Goal: Information Seeking & Learning: Learn about a topic

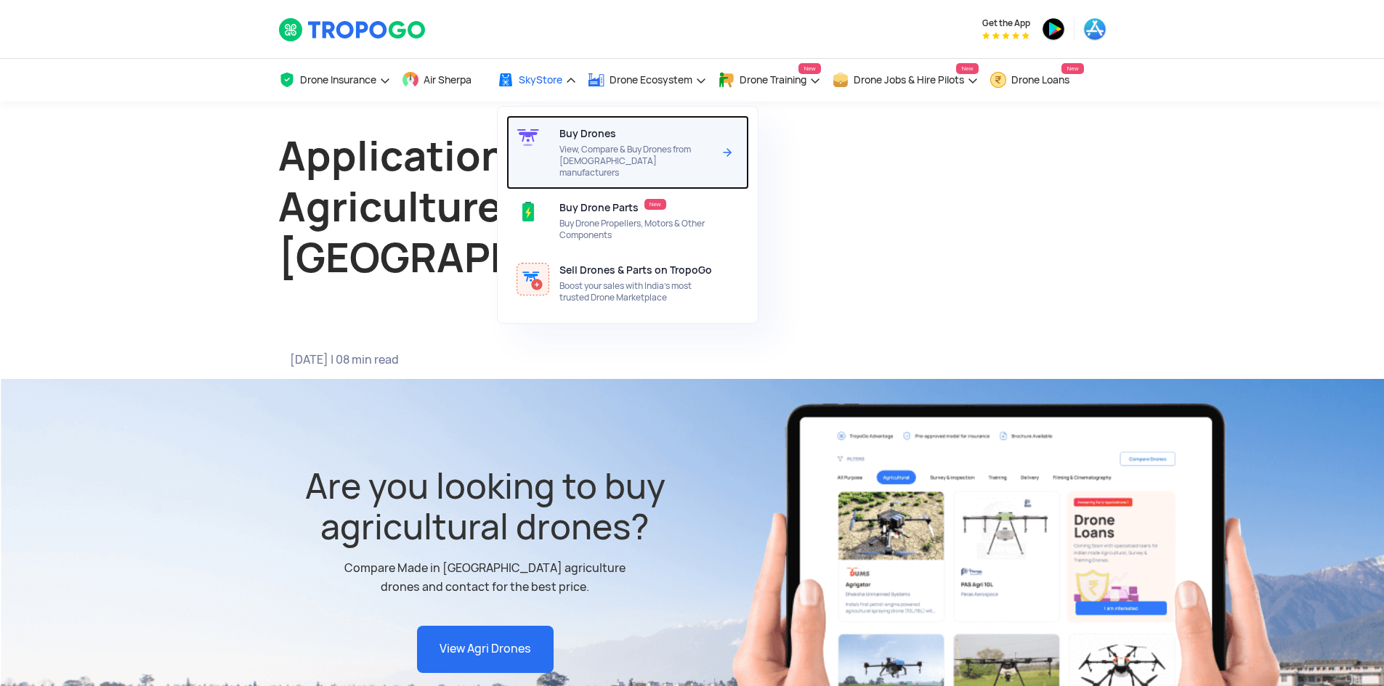
click at [590, 141] on div "Buy Drones View, Compare & Buy Drones from [DEMOGRAPHIC_DATA] manufacturers" at bounding box center [638, 152] width 159 height 74
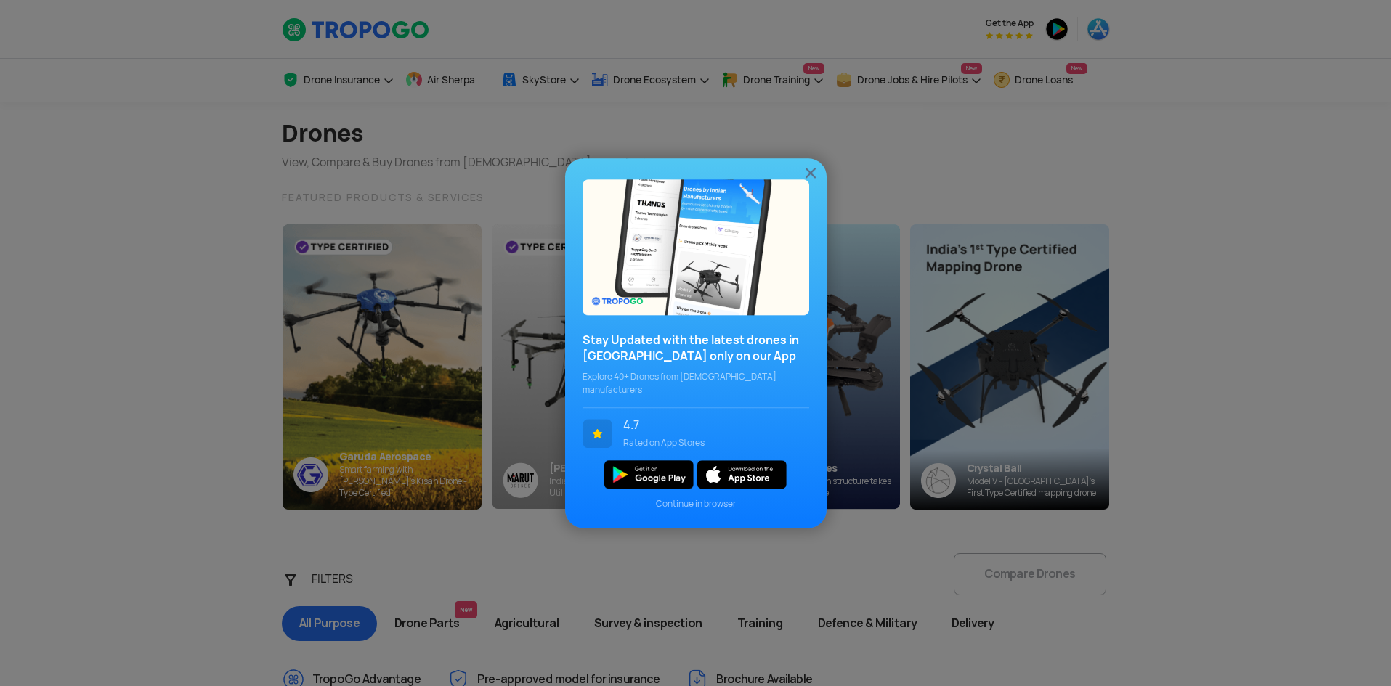
click at [814, 177] on img at bounding box center [810, 172] width 17 height 17
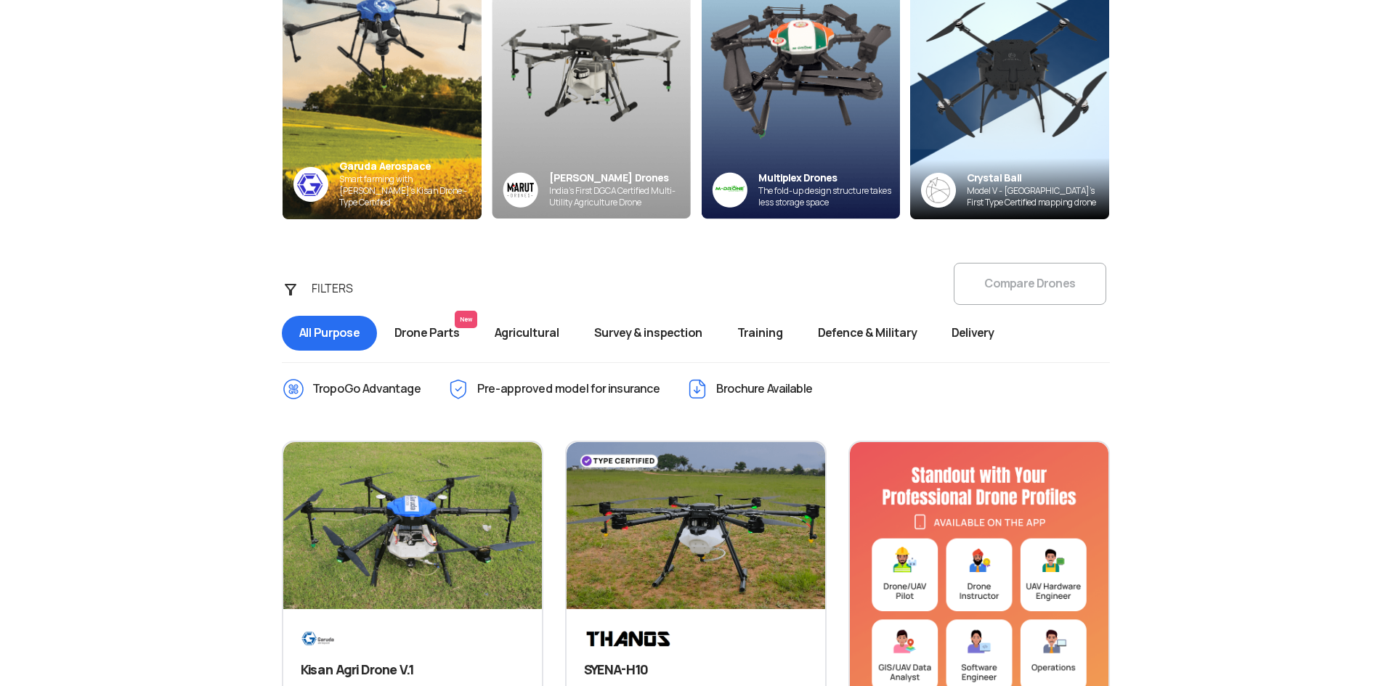
scroll to position [218, 0]
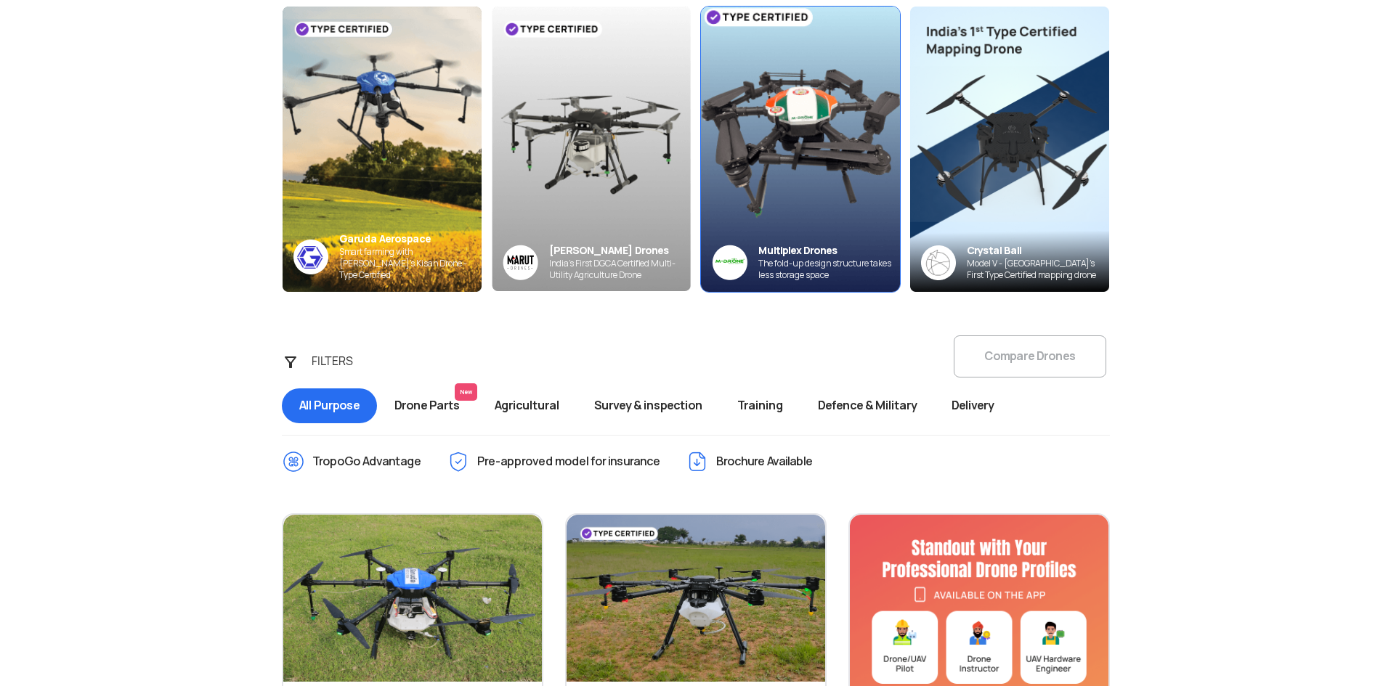
click at [851, 139] on img at bounding box center [800, 149] width 219 height 314
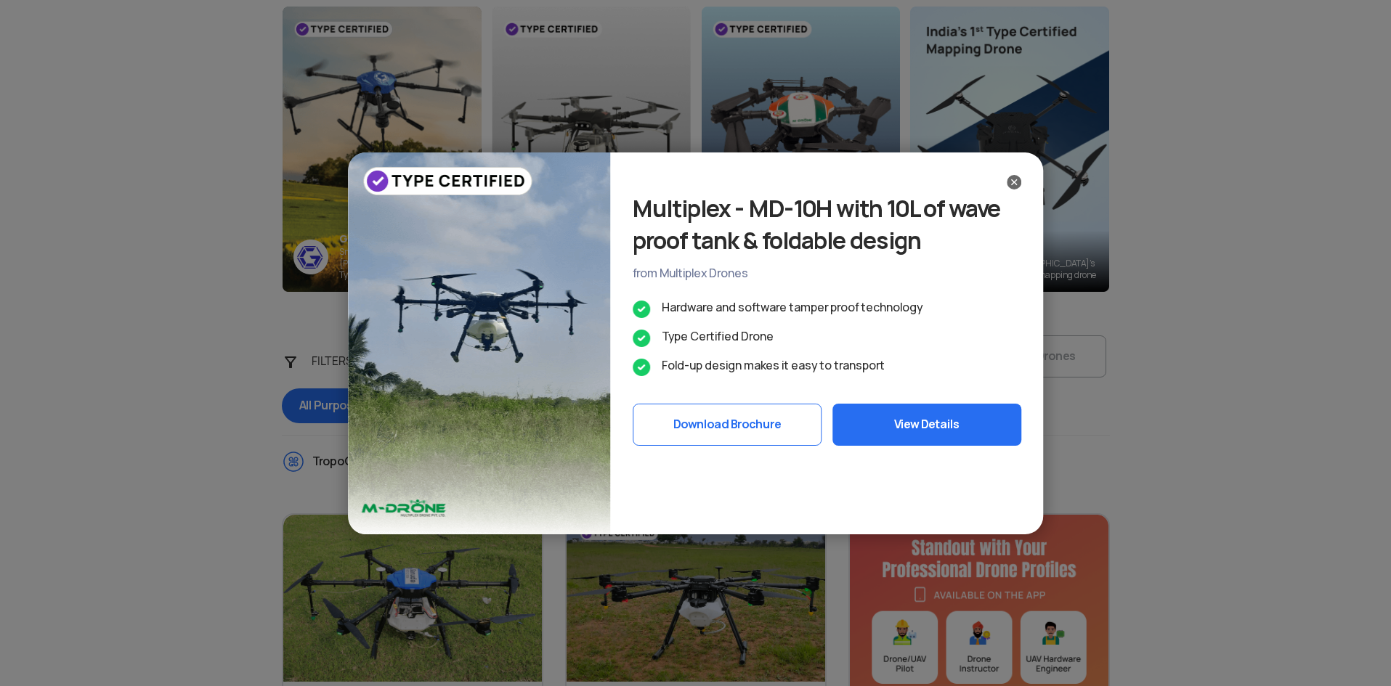
click at [1018, 186] on img at bounding box center [1014, 182] width 15 height 15
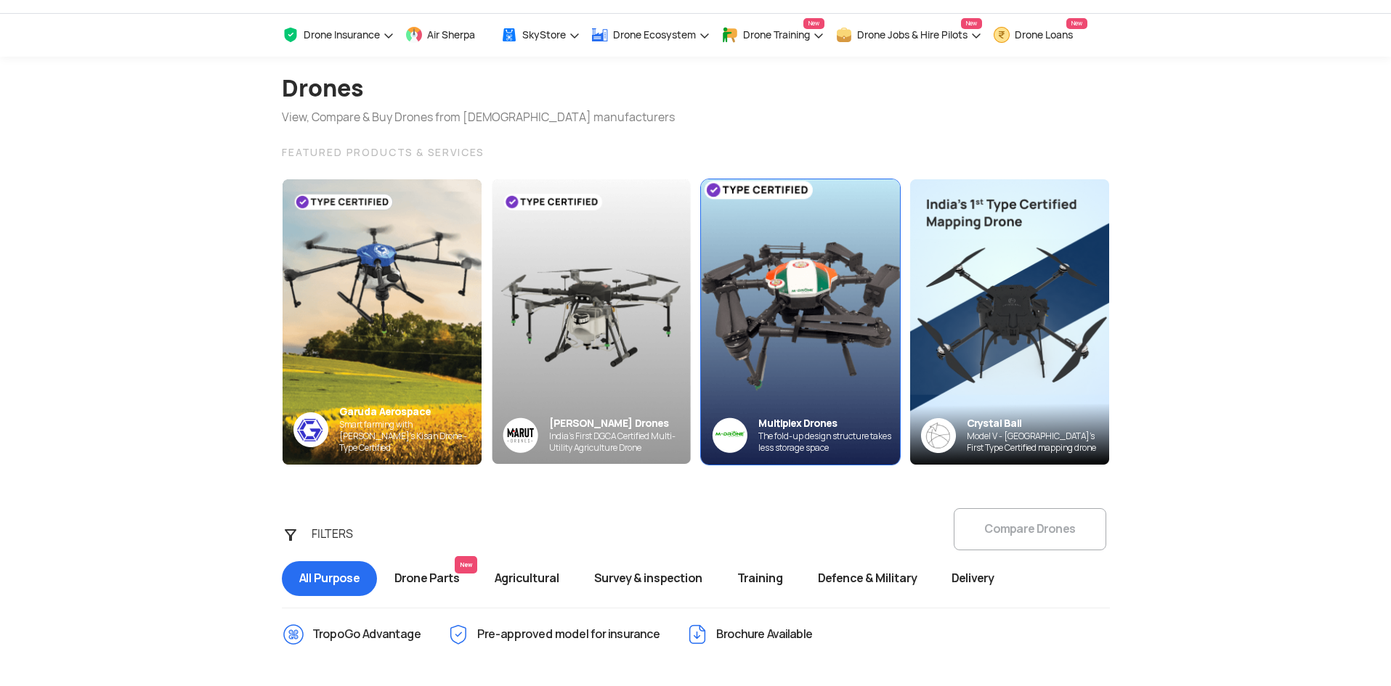
scroll to position [0, 0]
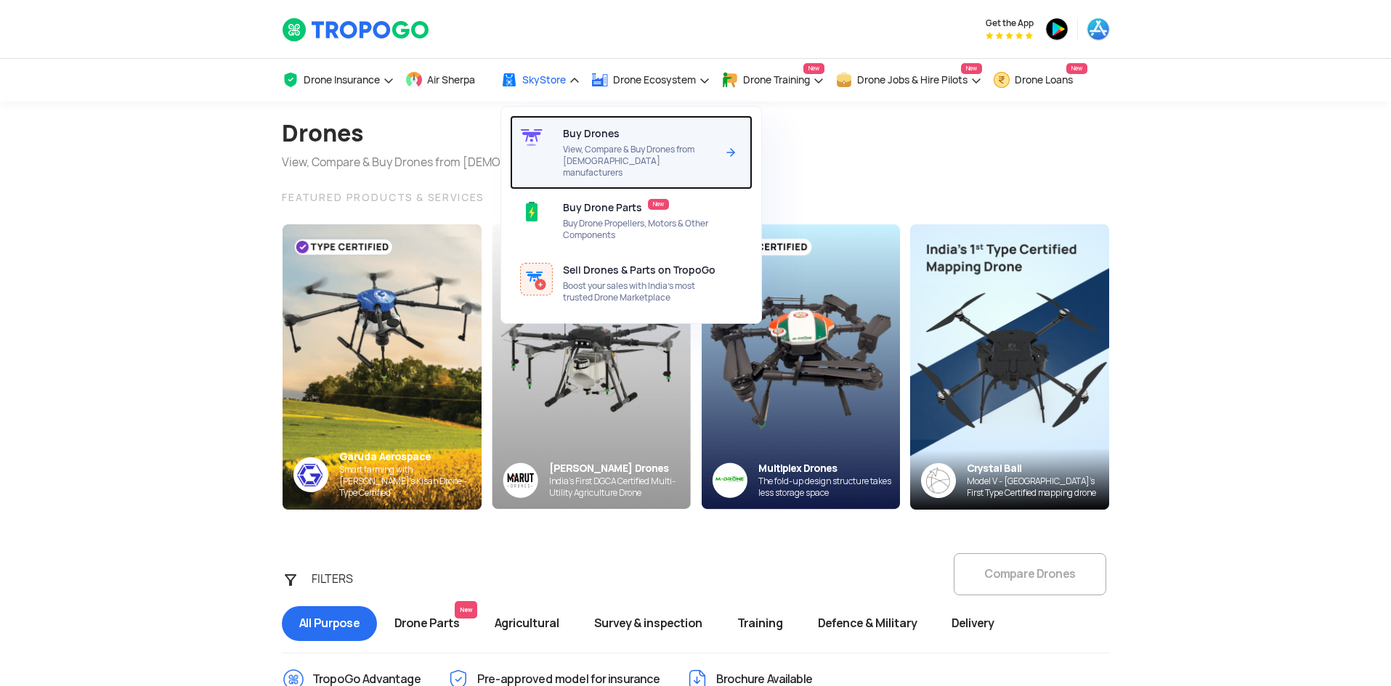
click at [666, 154] on span "View, Compare & Buy Drones from [DEMOGRAPHIC_DATA] manufacturers" at bounding box center [639, 161] width 153 height 35
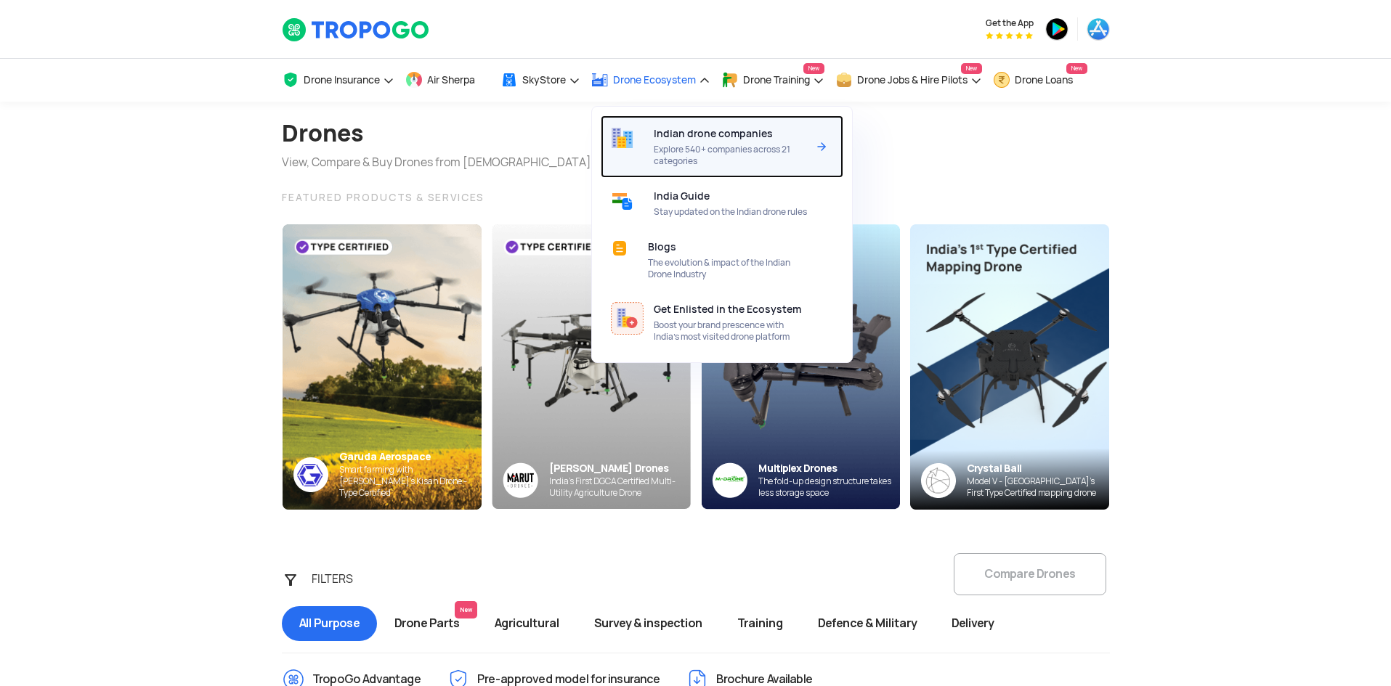
click at [688, 148] on span "Explore 540+ companies across 21 categories" at bounding box center [730, 155] width 153 height 23
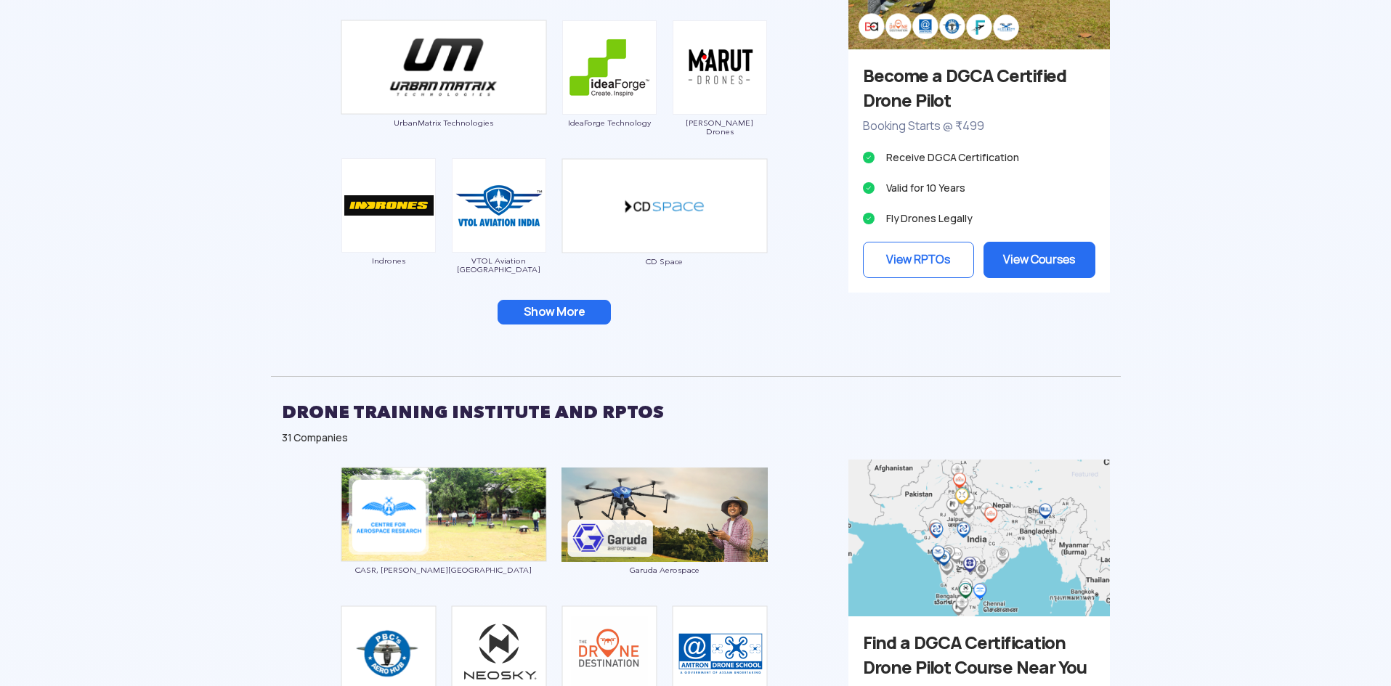
scroll to position [1453, 0]
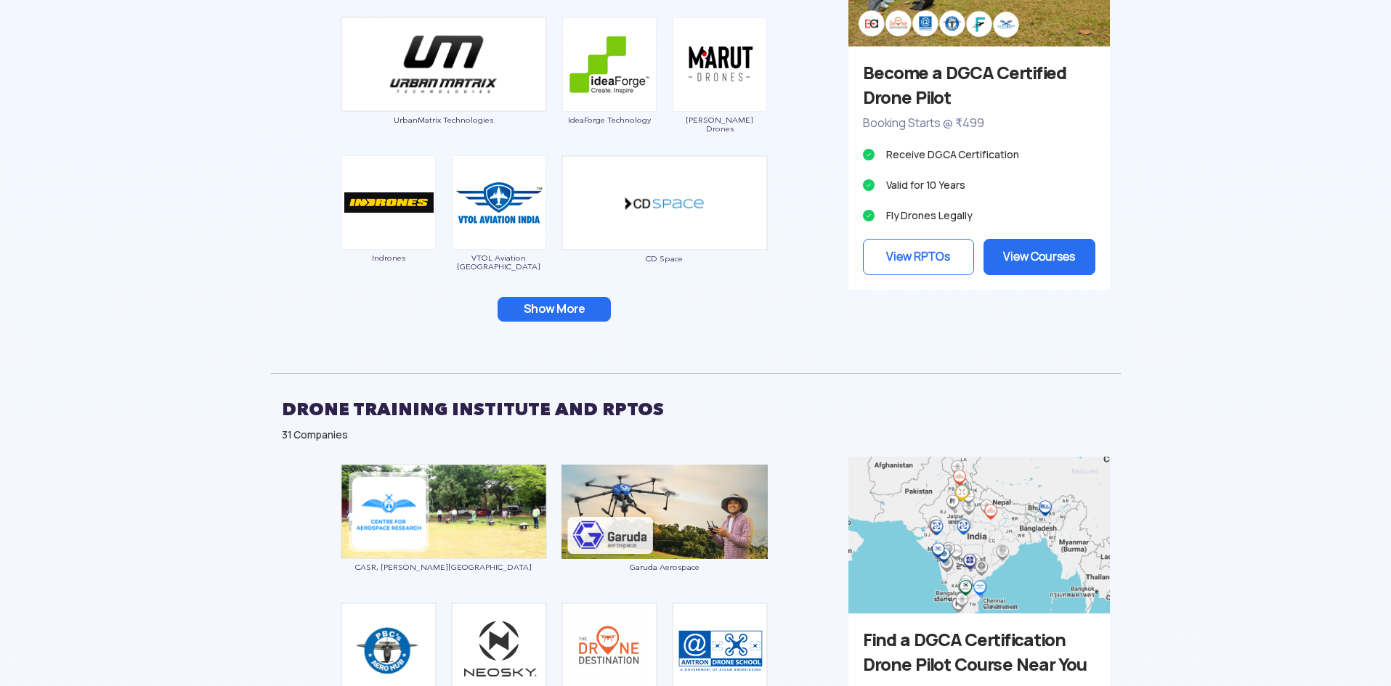
click at [545, 303] on button "Show More" at bounding box center [554, 309] width 113 height 25
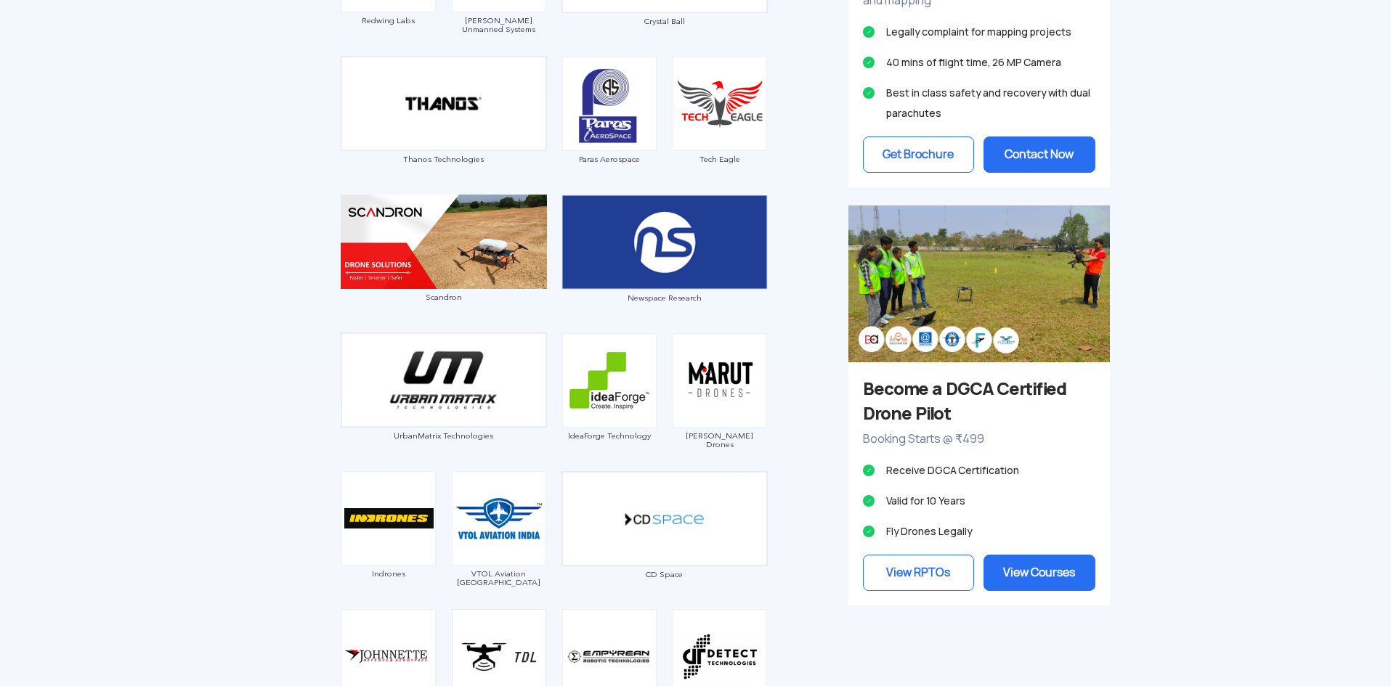
scroll to position [1162, 0]
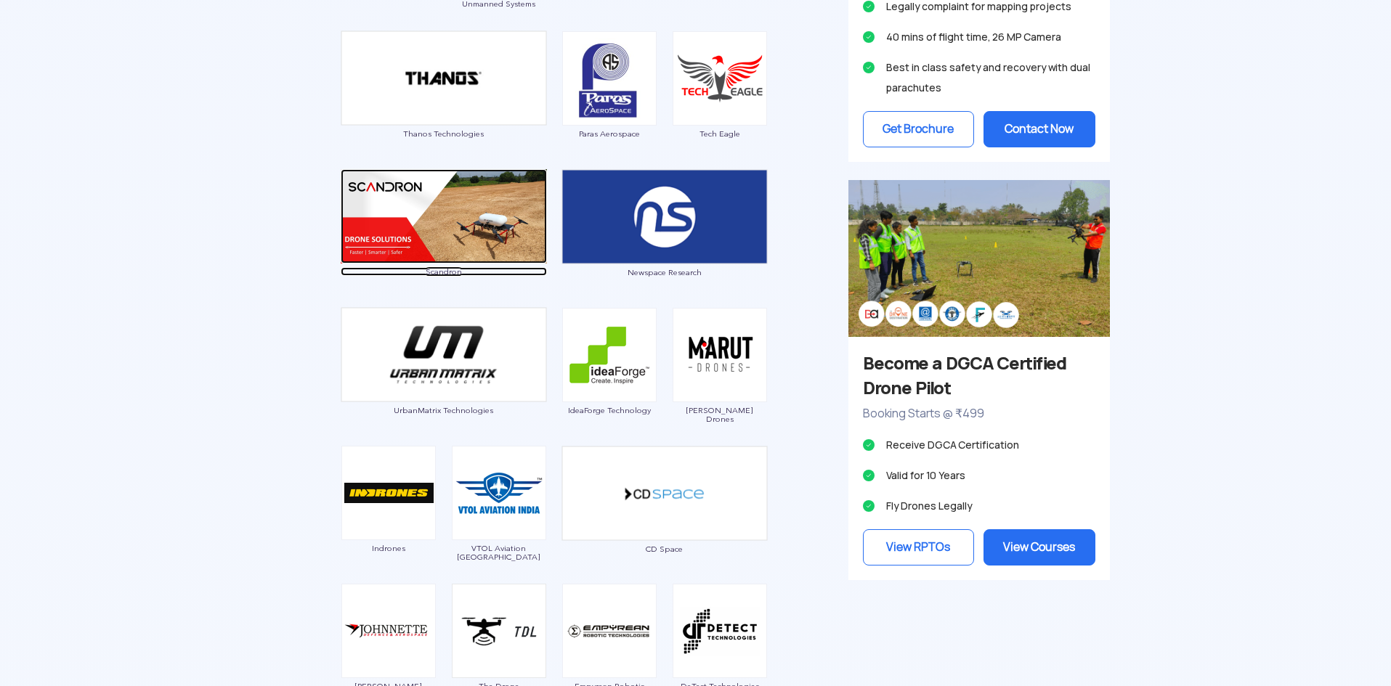
click at [487, 223] on img at bounding box center [444, 216] width 206 height 94
